Goal: Information Seeking & Learning: Learn about a topic

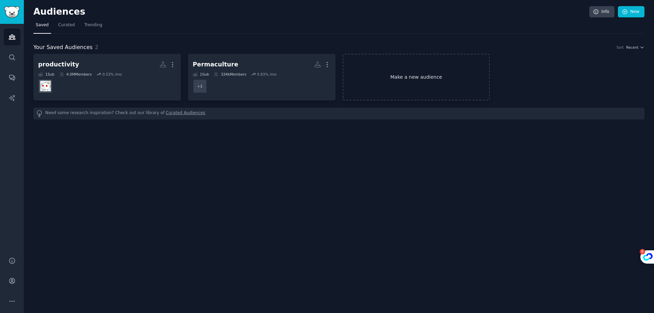
click at [411, 83] on link "Make a new audience" at bounding box center [417, 77] width 148 height 47
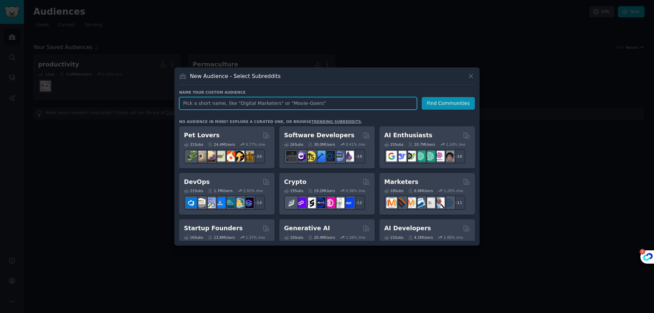
paste input "hatemyjob/"
type input "hatemyjob"
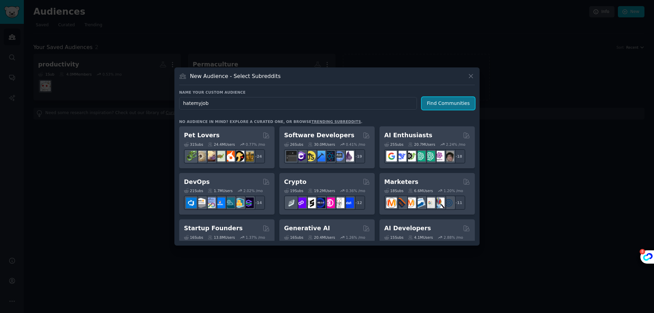
click at [465, 108] on button "Find Communities" at bounding box center [448, 103] width 53 height 13
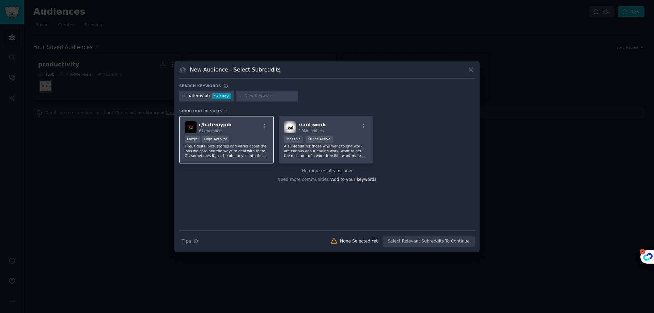
click at [245, 143] on div "Large High Activity" at bounding box center [227, 140] width 84 height 9
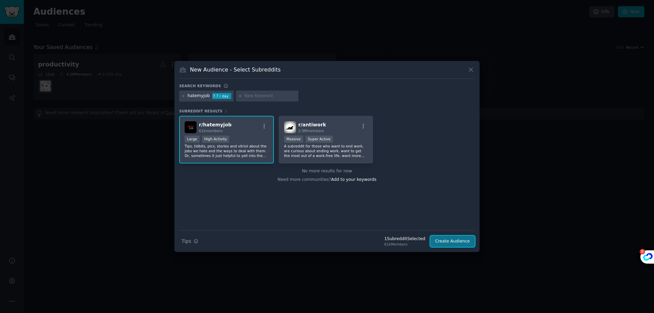
click at [452, 241] on button "Create Audience" at bounding box center [452, 242] width 45 height 12
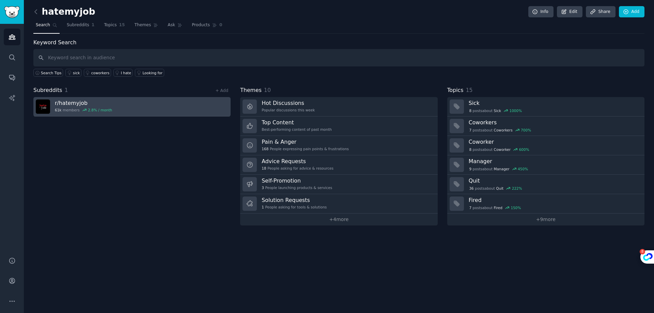
click at [143, 104] on link "r/ hatemyjob 61k members 2.8 % / month" at bounding box center [131, 106] width 197 height 19
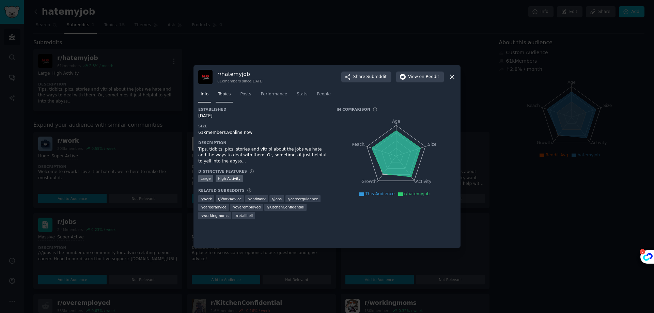
click at [230, 96] on link "Topics" at bounding box center [224, 96] width 17 height 14
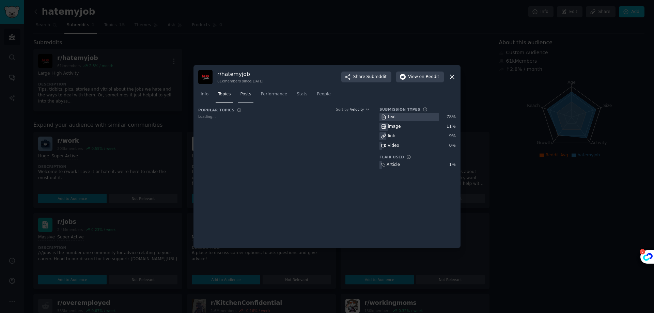
click at [251, 95] on link "Posts" at bounding box center [246, 96] width 16 height 14
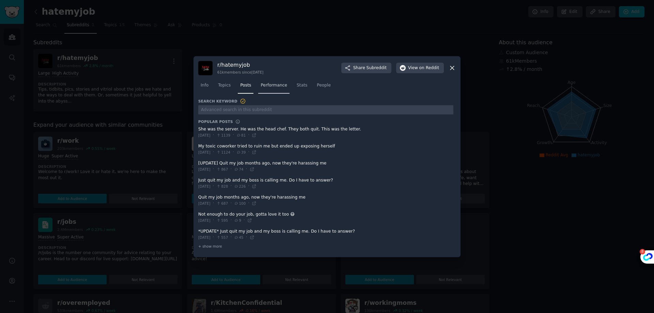
click at [263, 91] on link "Performance" at bounding box center [273, 87] width 31 height 14
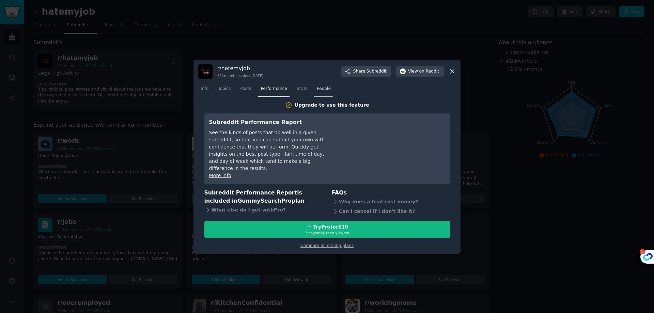
click at [317, 92] on span "People" at bounding box center [324, 89] width 14 height 6
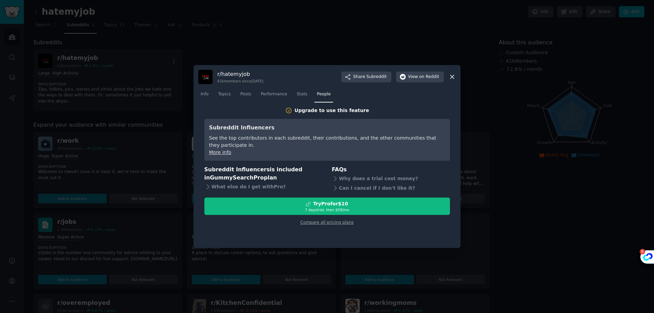
click at [456, 75] on div "r/ hatemyjob 61k members since [DATE] Share Subreddit View on Reddit Info Topic…" at bounding box center [327, 156] width 267 height 183
click at [454, 76] on icon at bounding box center [452, 76] width 7 height 7
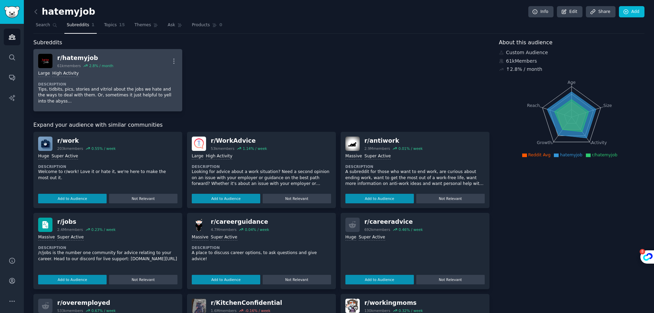
click at [125, 59] on div "r/ hatemyjob 61k members 2.8 % / month More" at bounding box center [107, 61] width 139 height 14
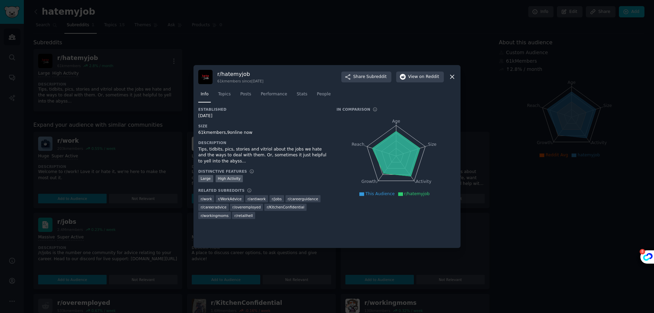
click at [447, 78] on div "r/ hatemyjob 61k members since [DATE] Share Subreddit View on Reddit" at bounding box center [327, 77] width 258 height 14
click at [450, 78] on icon at bounding box center [452, 76] width 7 height 7
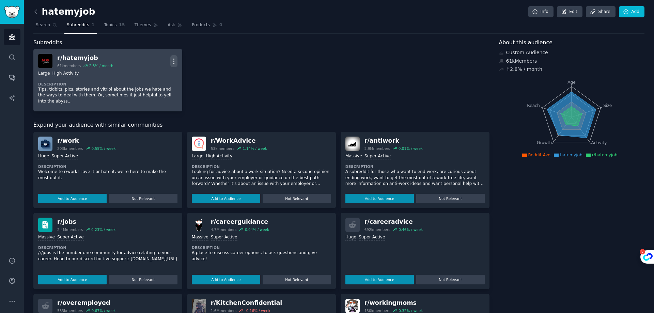
click at [177, 62] on icon "button" at bounding box center [173, 61] width 7 height 7
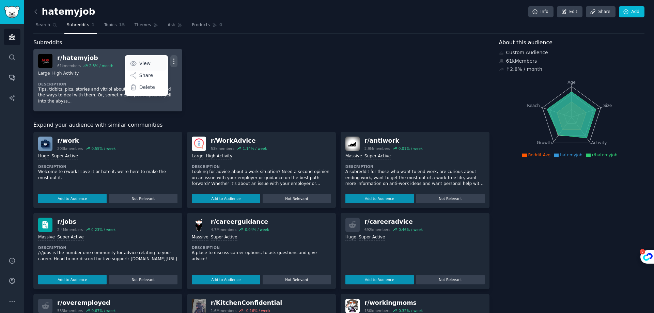
click at [160, 62] on link "View" at bounding box center [146, 63] width 41 height 14
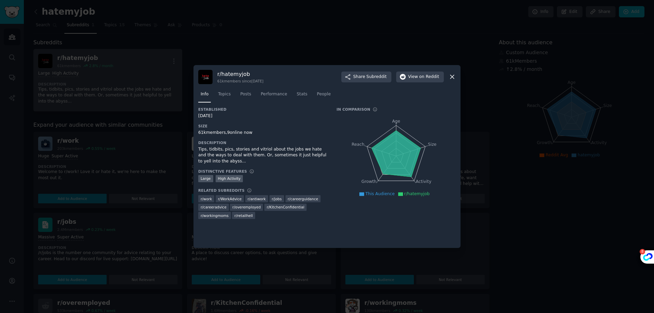
click at [390, 168] on icon at bounding box center [396, 154] width 49 height 46
click at [456, 78] on div "r/ hatemyjob 61k members since [DATE] Share Subreddit View on Reddit Info Topic…" at bounding box center [327, 156] width 267 height 183
click at [451, 77] on icon at bounding box center [452, 76] width 7 height 7
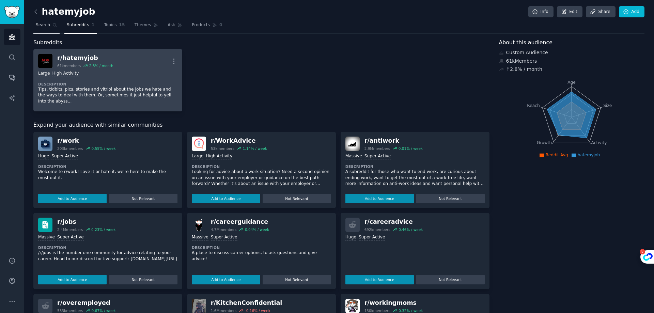
click at [39, 29] on link "Search" at bounding box center [46, 27] width 26 height 14
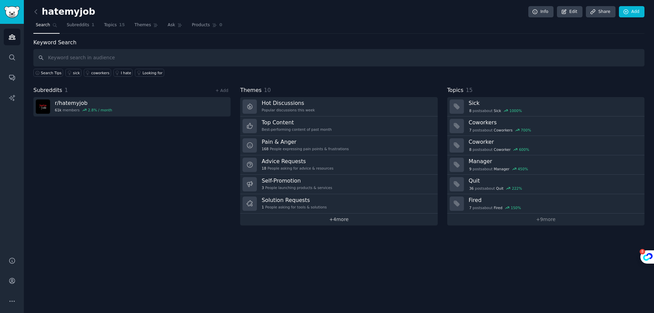
click at [314, 219] on link "+ 4 more" at bounding box center [338, 220] width 197 height 12
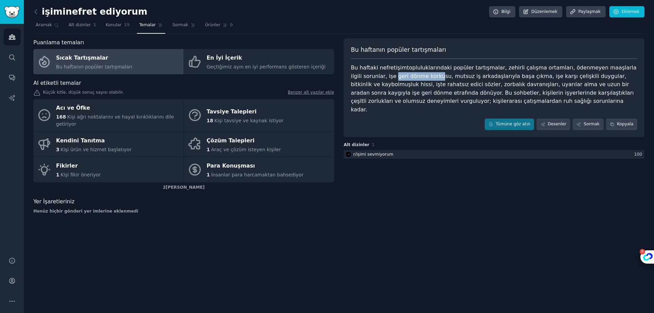
click at [400, 80] on div "Bu haftaki nefretişimtopluluklarındaki popüler tartışmalar, zehirli çalışma ort…" at bounding box center [494, 89] width 287 height 50
click at [412, 80] on div "Bu haftaki nefretişimtopluluklarındaki popüler tartışmalar, zehirli çalışma ort…" at bounding box center [494, 89] width 287 height 50
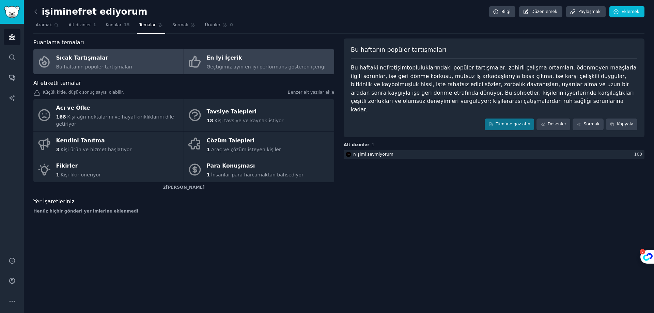
click at [223, 71] on link "En İyi İçerik Geçtiğimiz ayın en iyi performans gösteren içeriği" at bounding box center [259, 61] width 150 height 25
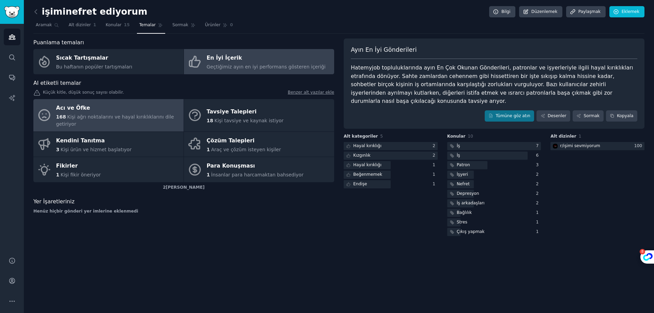
click at [140, 107] on div "Acı ve Öfke" at bounding box center [118, 108] width 124 height 11
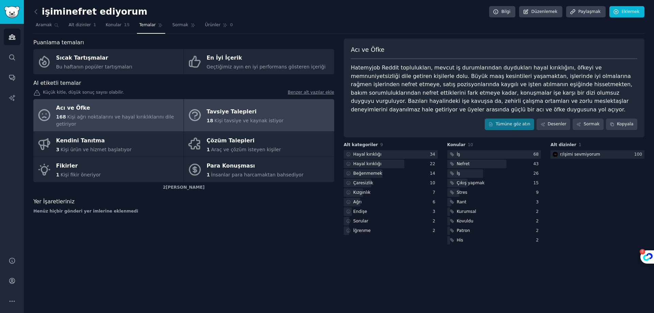
click at [249, 121] on link "[DEMOGRAPHIC_DATA] Talepleri 18 Kişi tavsiye ve kaynak istiyor" at bounding box center [259, 115] width 150 height 32
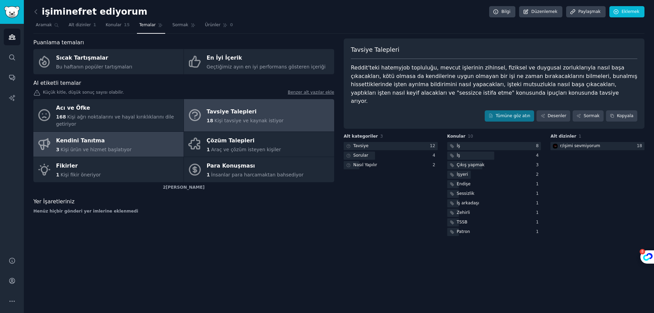
click at [150, 141] on link "Kendini Tanıtma 3 Kişi ürün ve hizmet başlatıyor" at bounding box center [108, 144] width 150 height 25
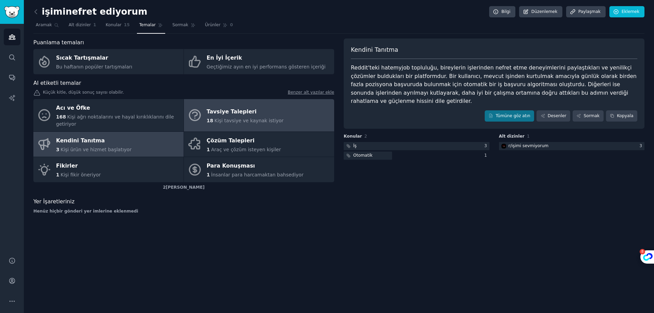
click at [229, 118] on font "Kişi tavsiye ve kaynak istiyor" at bounding box center [248, 120] width 69 height 5
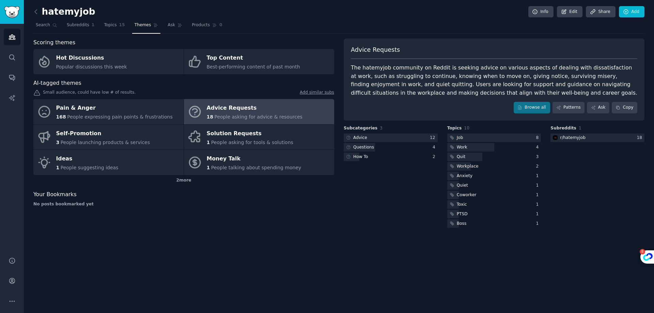
click at [385, 94] on div "The hatemyjob community on Reddit is seeking advice on various aspects of deali…" at bounding box center [494, 80] width 287 height 33
drag, startPoint x: 622, startPoint y: 76, endPoint x: 370, endPoint y: 84, distance: 252.3
click at [370, 84] on div "The hatemyjob community on Reddit is seeking advice on various aspects of deali…" at bounding box center [494, 80] width 287 height 33
copy div "quiet quitting"
